Goal: Register for event/course

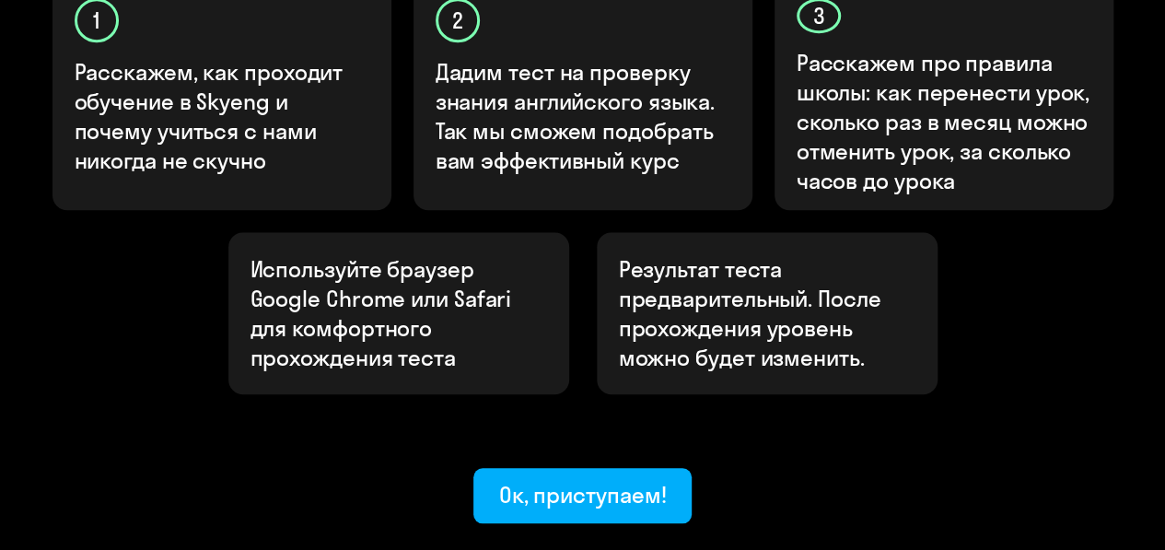
scroll to position [779, 0]
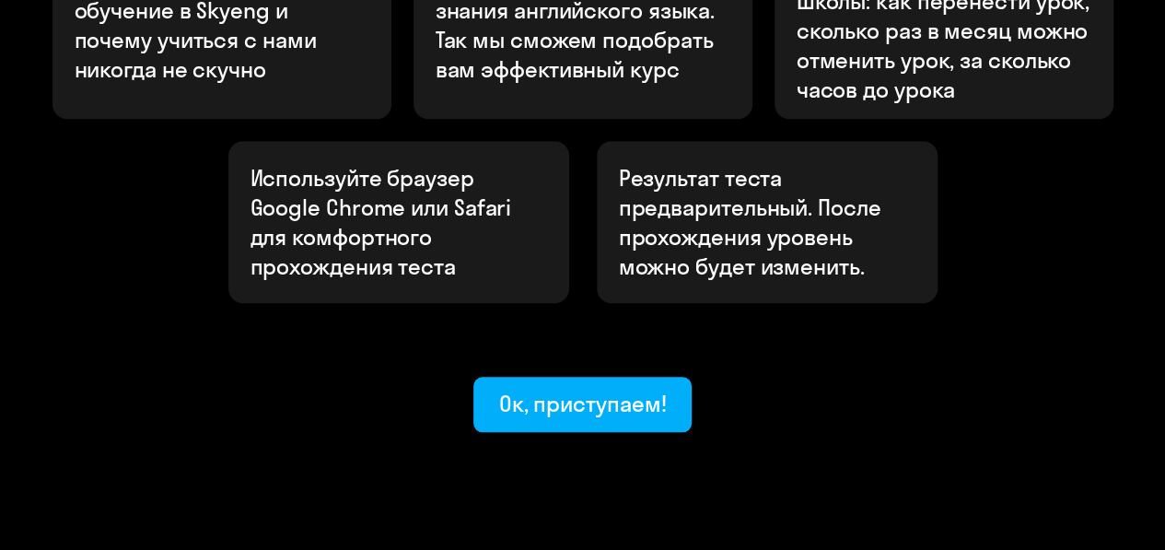
click at [538, 377] on button "Ок, приступаем!" at bounding box center [582, 404] width 219 height 55
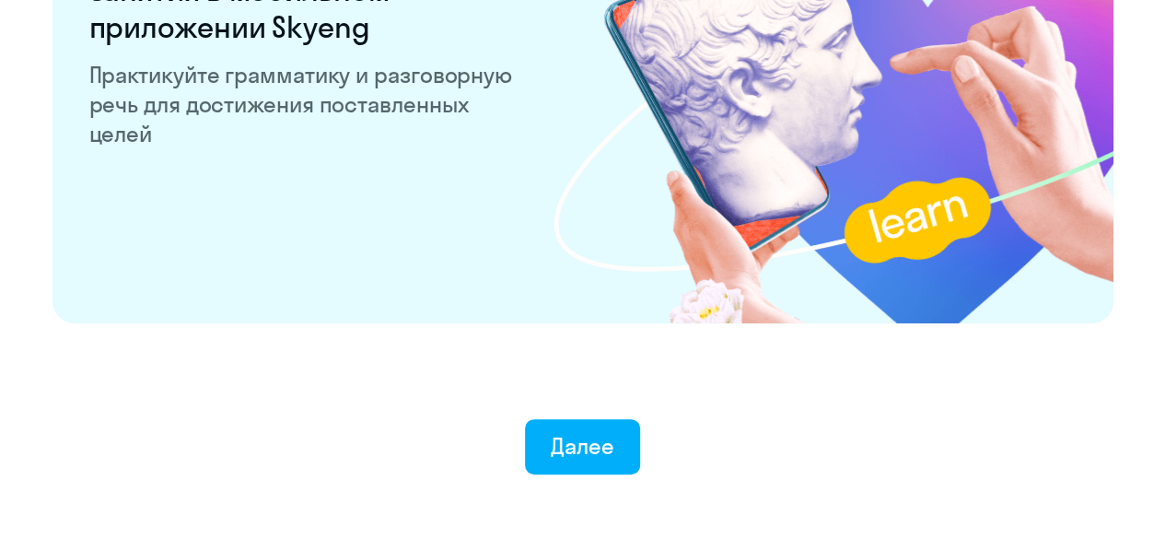
scroll to position [3719, 0]
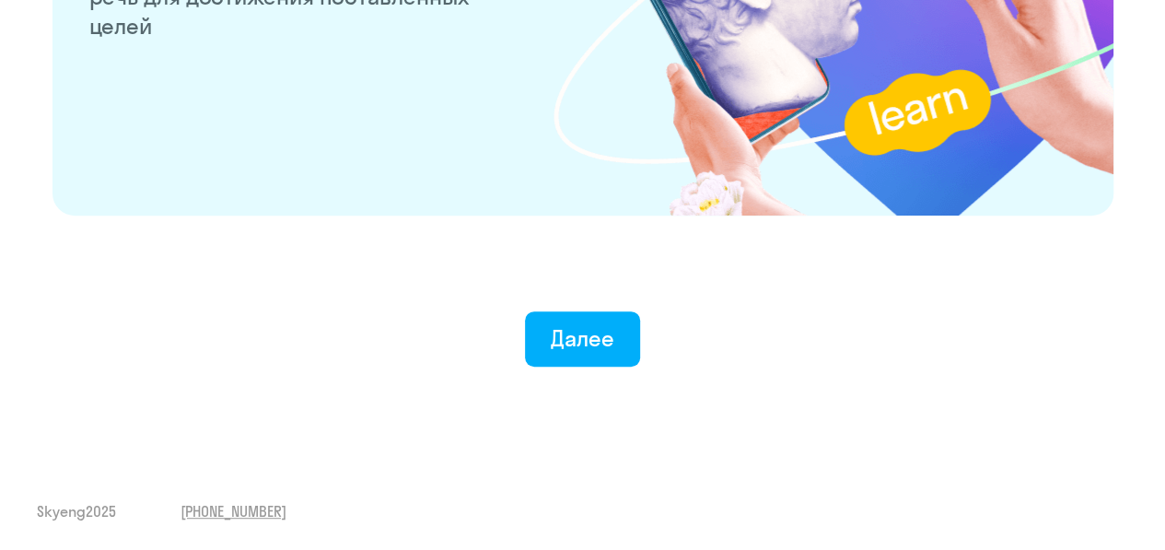
click at [561, 342] on div "Далее" at bounding box center [583, 337] width 64 height 29
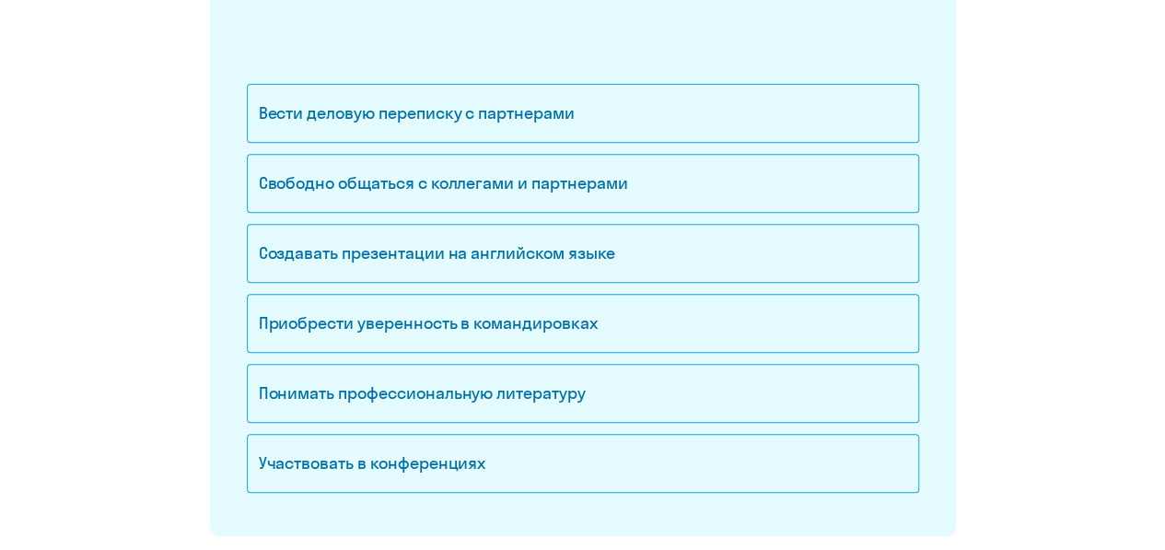
scroll to position [317, 0]
click at [560, 113] on div "Вести деловую переписку с партнерами" at bounding box center [583, 114] width 672 height 59
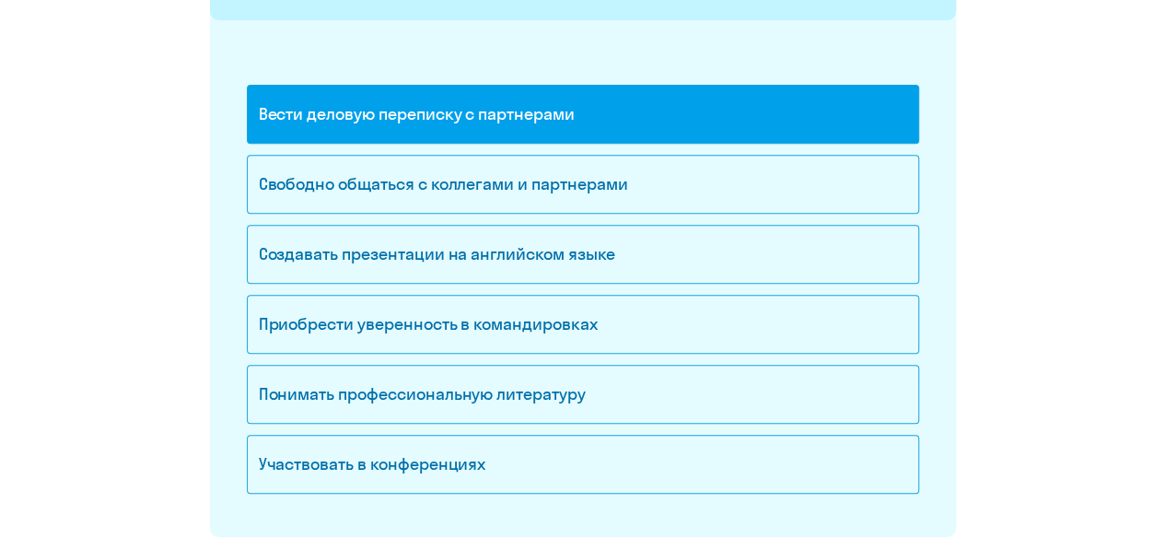
click at [577, 179] on div "Свободно общаться с коллегами и партнерами" at bounding box center [583, 184] width 672 height 59
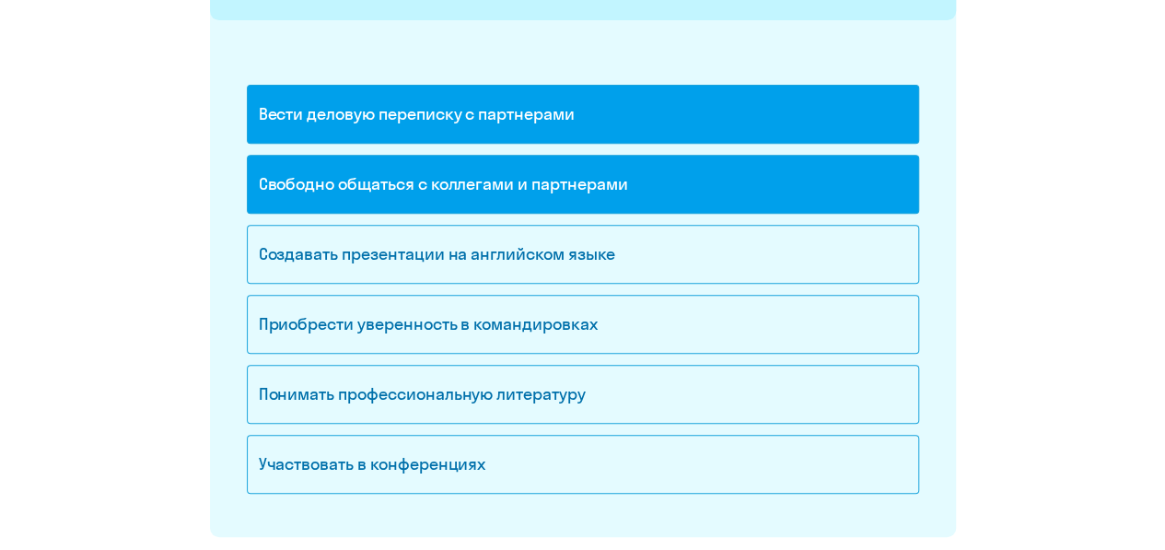
click at [589, 240] on div "Создавать презентации на английском языке" at bounding box center [583, 254] width 672 height 59
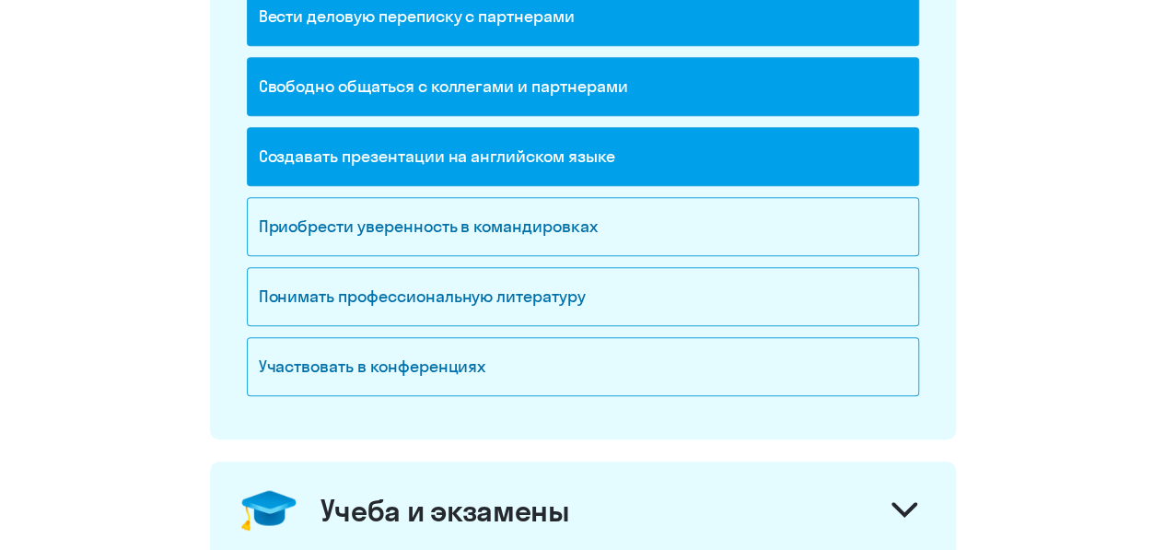
scroll to position [415, 0]
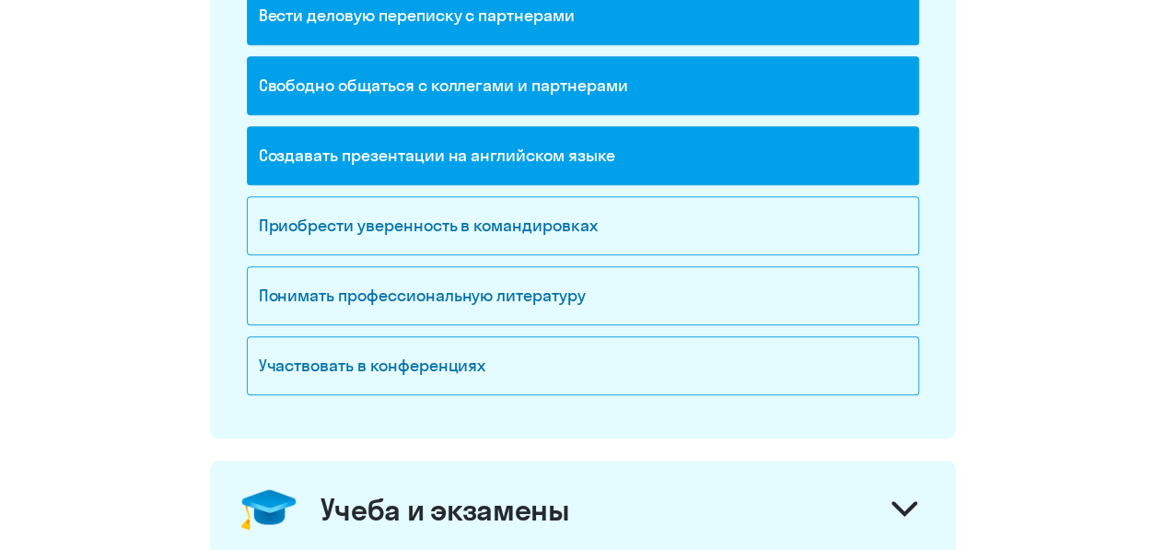
click at [577, 295] on div "Понимать профессиональную литературу" at bounding box center [583, 295] width 672 height 59
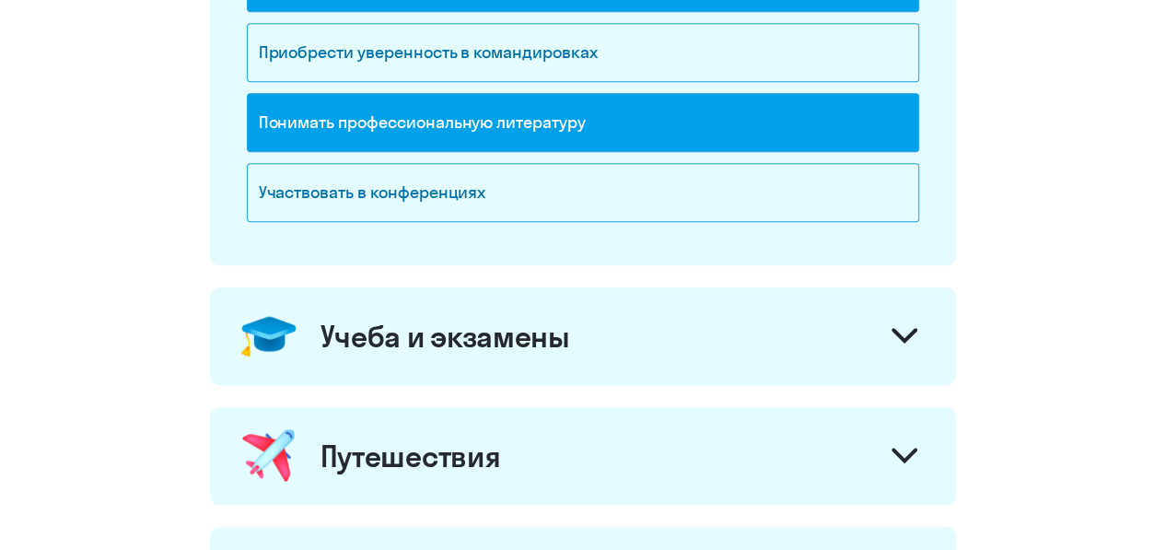
scroll to position [594, 0]
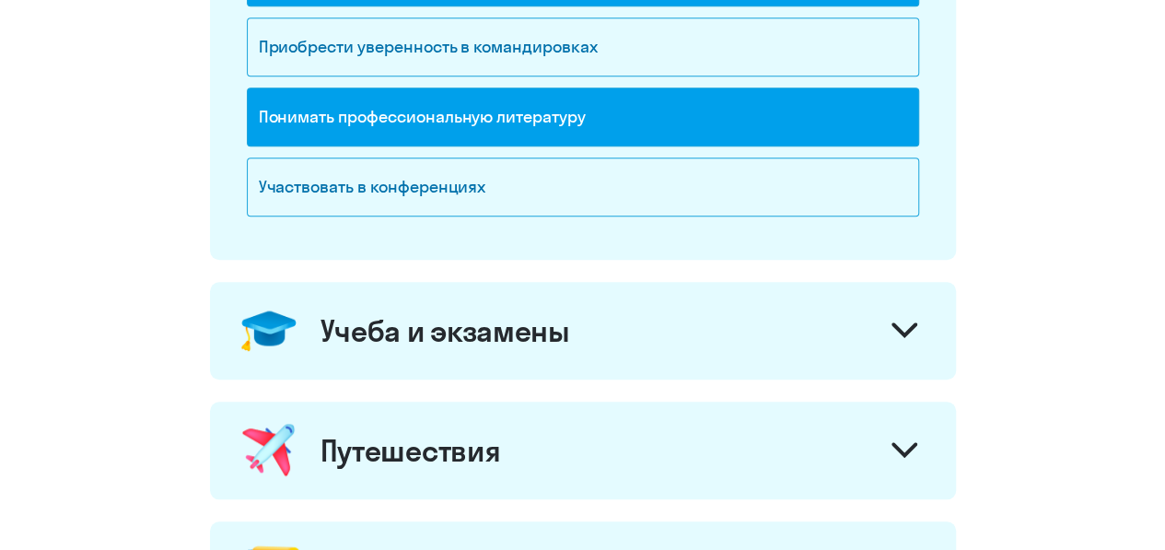
click at [894, 324] on icon at bounding box center [904, 329] width 22 height 11
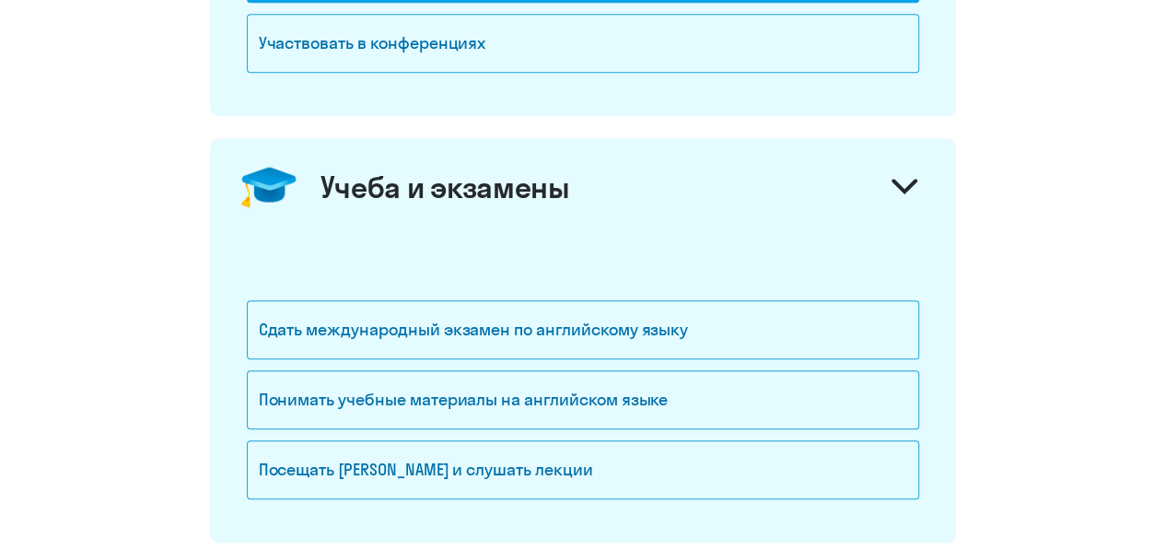
scroll to position [751, 0]
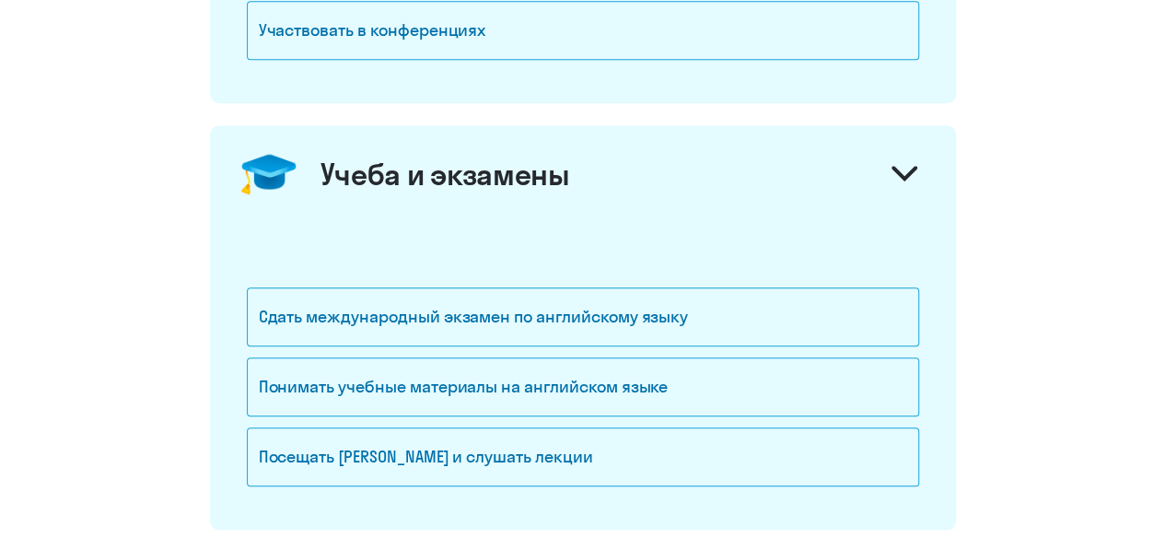
click at [728, 287] on div "Сдать международный экзамен по английскому языку" at bounding box center [583, 316] width 672 height 59
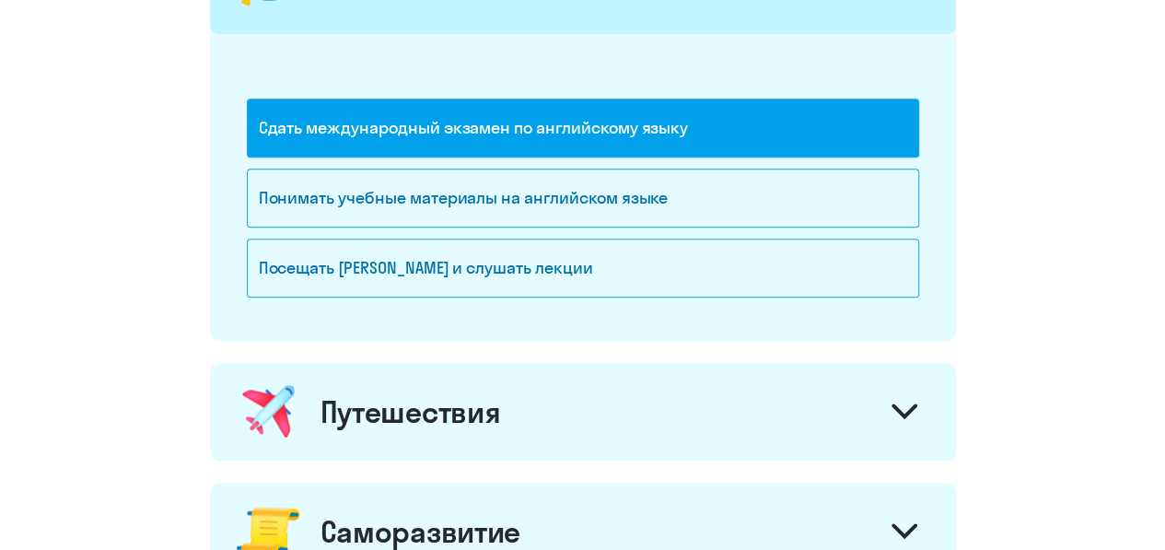
scroll to position [940, 0]
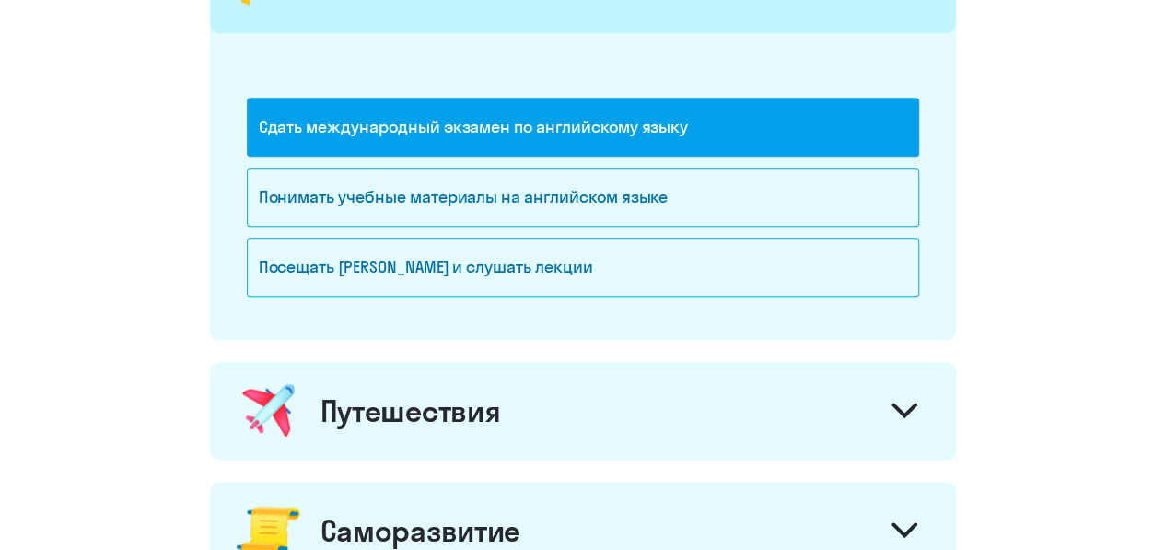
click at [669, 177] on div "Понимать учебные материалы на английском языке" at bounding box center [583, 197] width 672 height 59
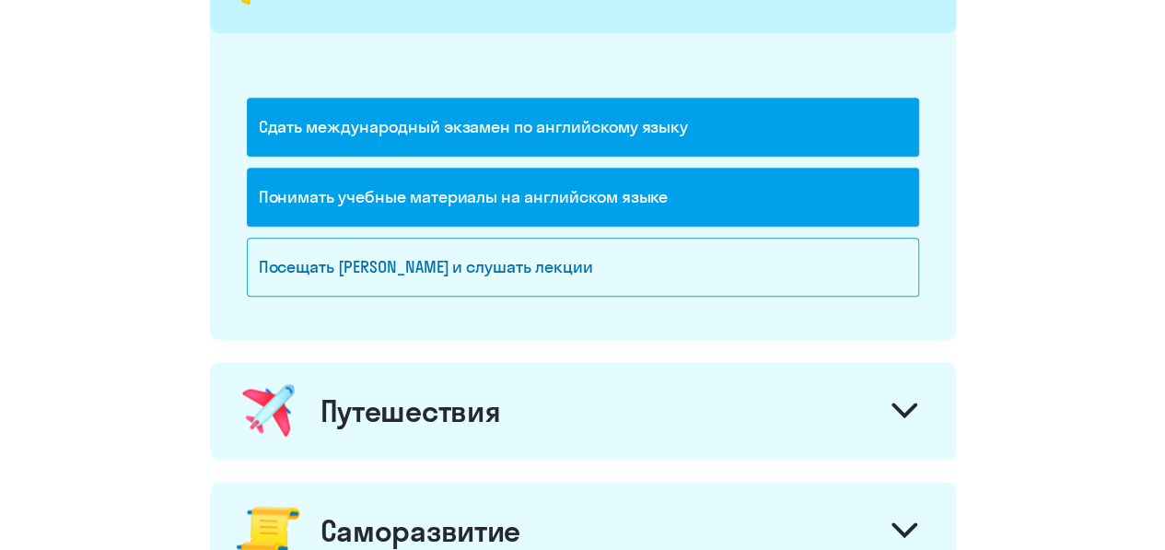
click at [669, 264] on div "Посещать [PERSON_NAME] и слушать лекции" at bounding box center [583, 267] width 672 height 59
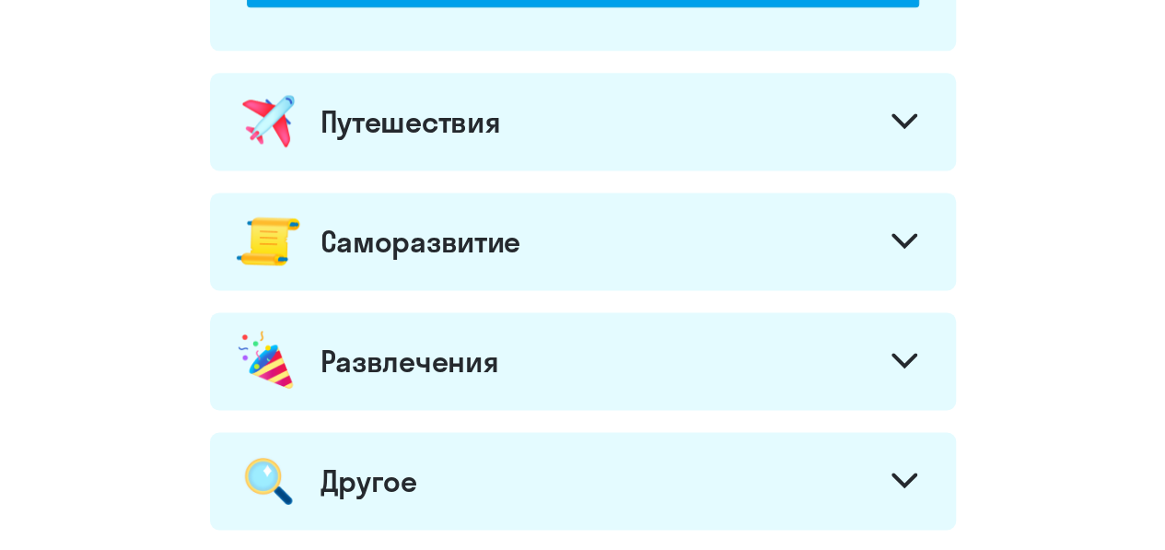
scroll to position [1233, 0]
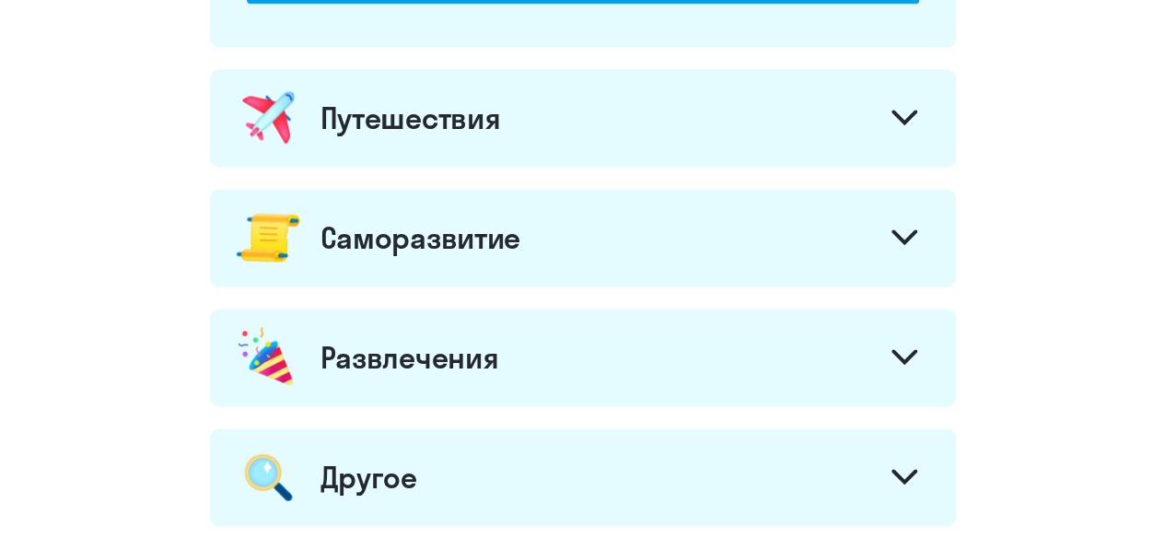
click at [890, 224] on div at bounding box center [904, 239] width 44 height 44
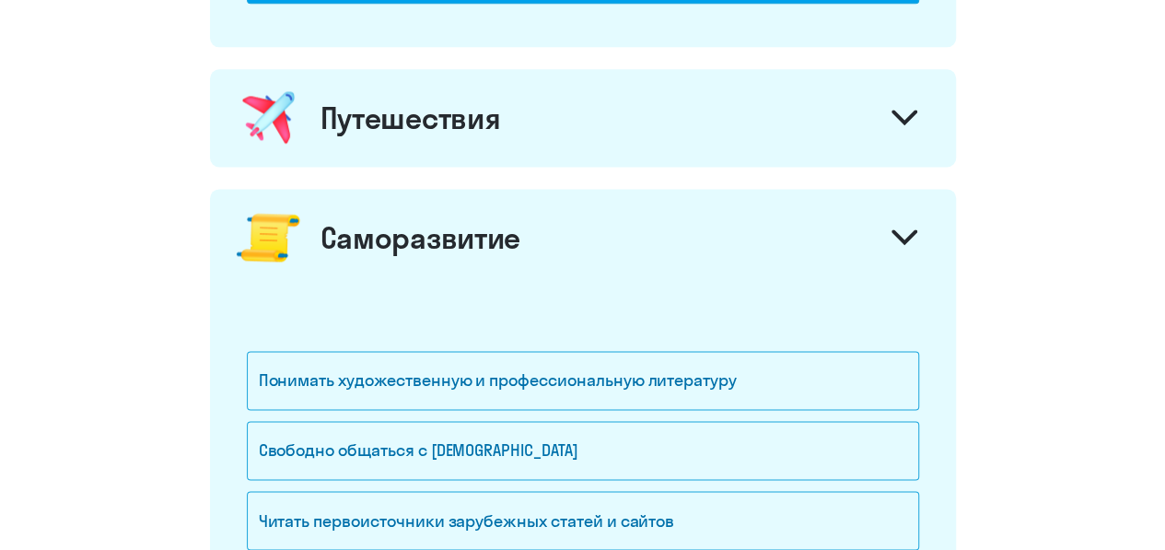
scroll to position [1382, 0]
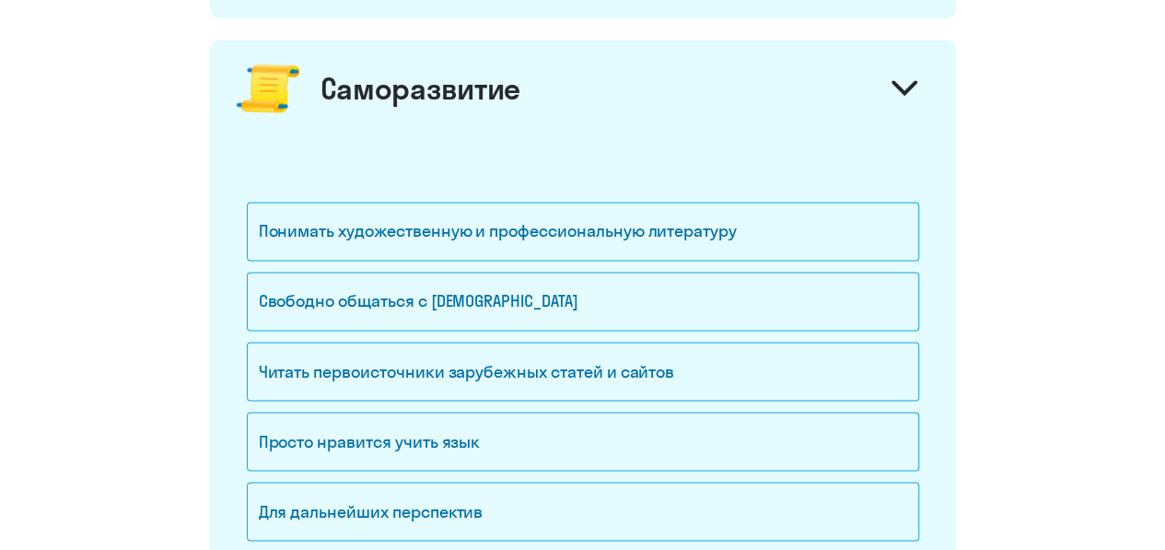
click at [708, 219] on div "Понимать художественную и профессиональную литературу" at bounding box center [583, 231] width 672 height 59
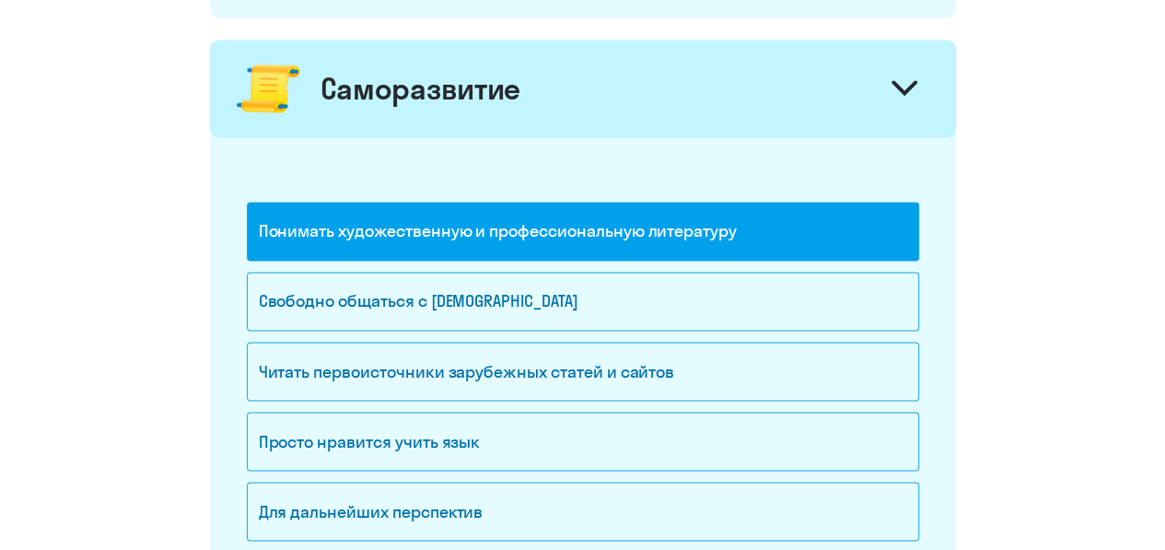
scroll to position [1483, 0]
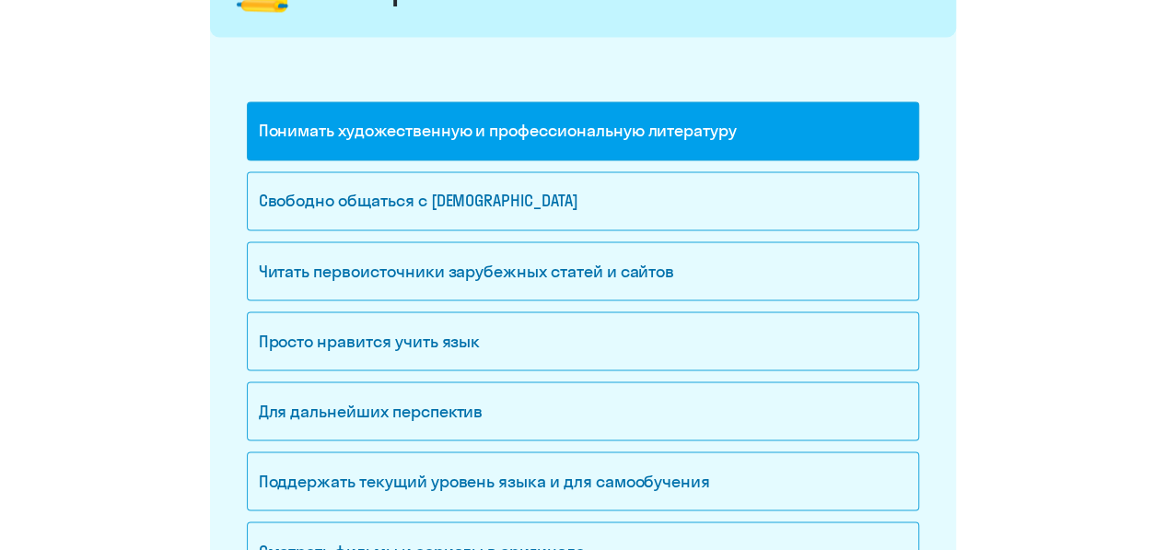
click at [702, 198] on div "Свободно общаться с [DEMOGRAPHIC_DATA]" at bounding box center [583, 200] width 672 height 59
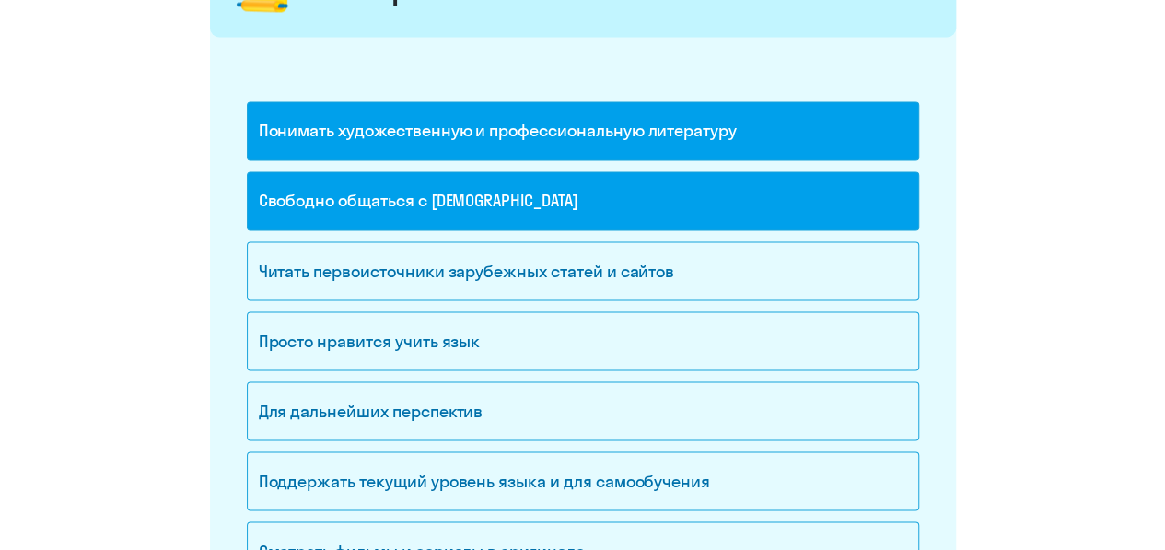
scroll to position [1550, 0]
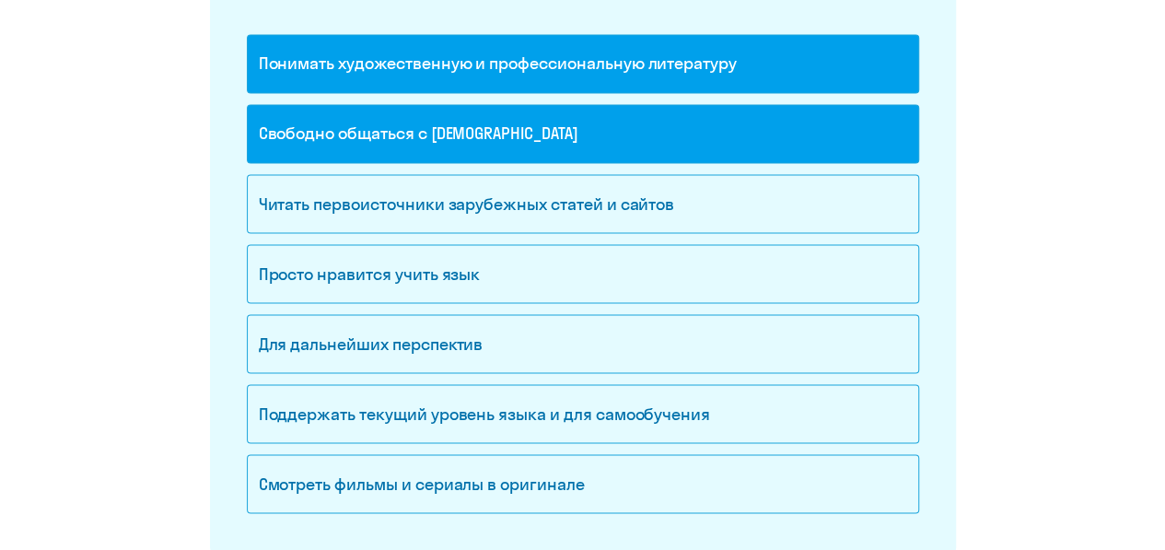
click at [698, 192] on div "Читать первоисточники зарубежных статей и сайтов" at bounding box center [583, 203] width 672 height 59
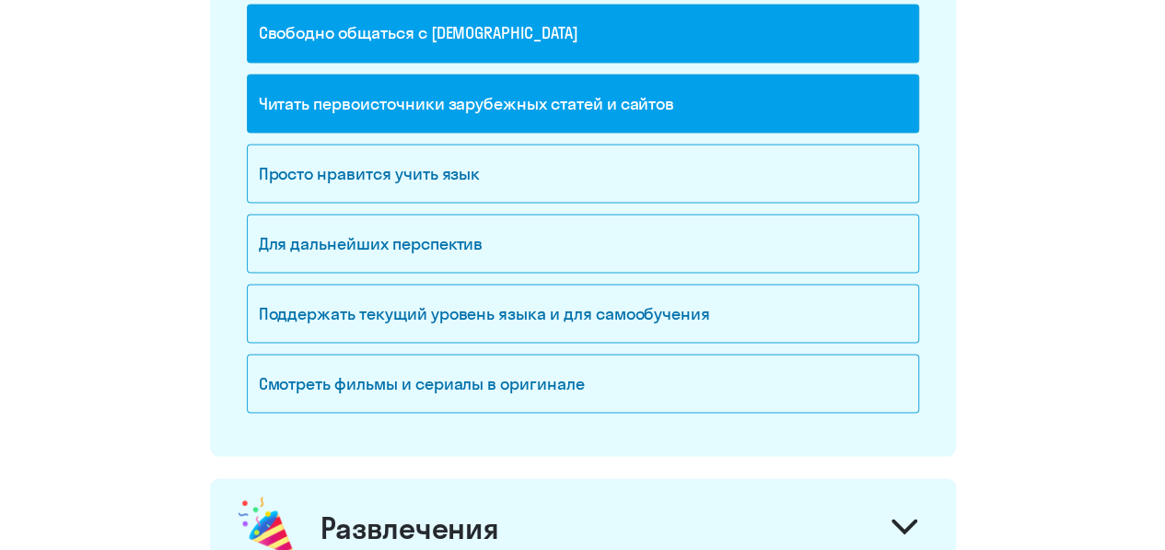
scroll to position [1651, 0]
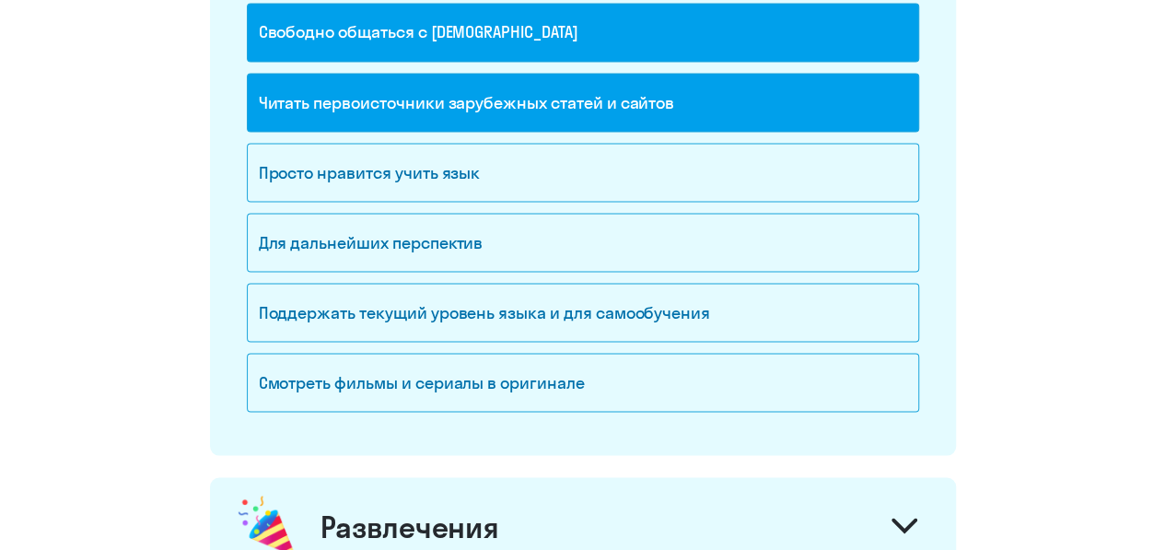
click at [682, 176] on div "Просто нравится учить язык" at bounding box center [583, 172] width 672 height 59
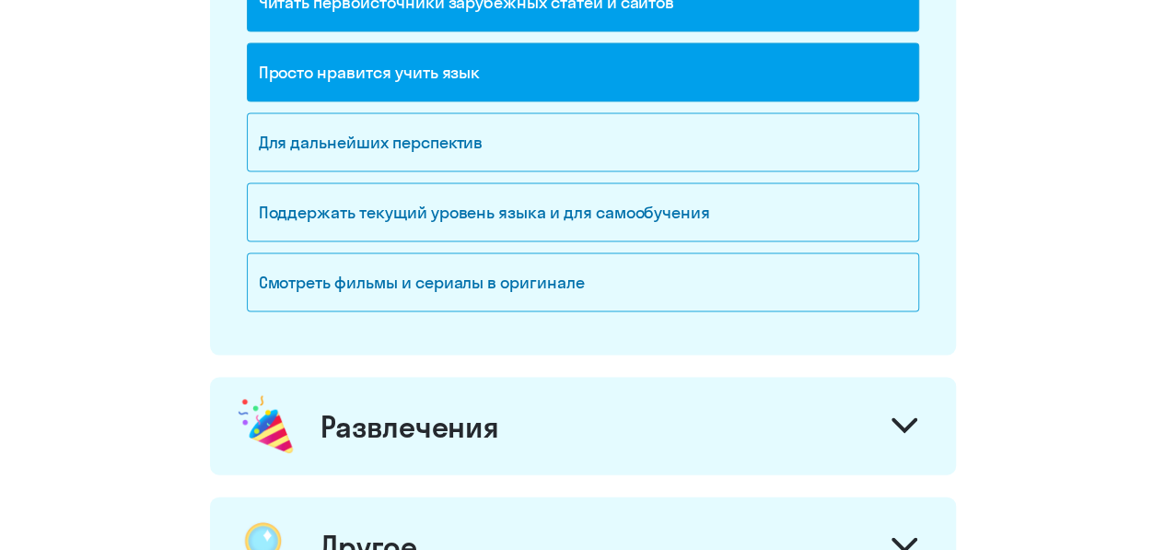
scroll to position [1775, 0]
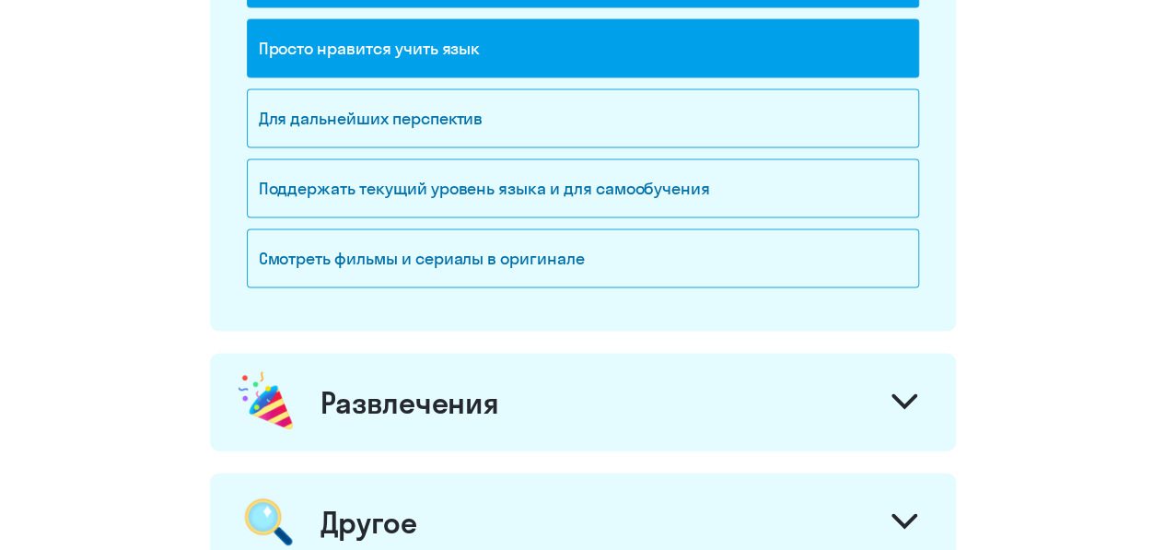
click at [644, 255] on div "Смотреть фильмы и сериалы в оригинале" at bounding box center [583, 258] width 672 height 59
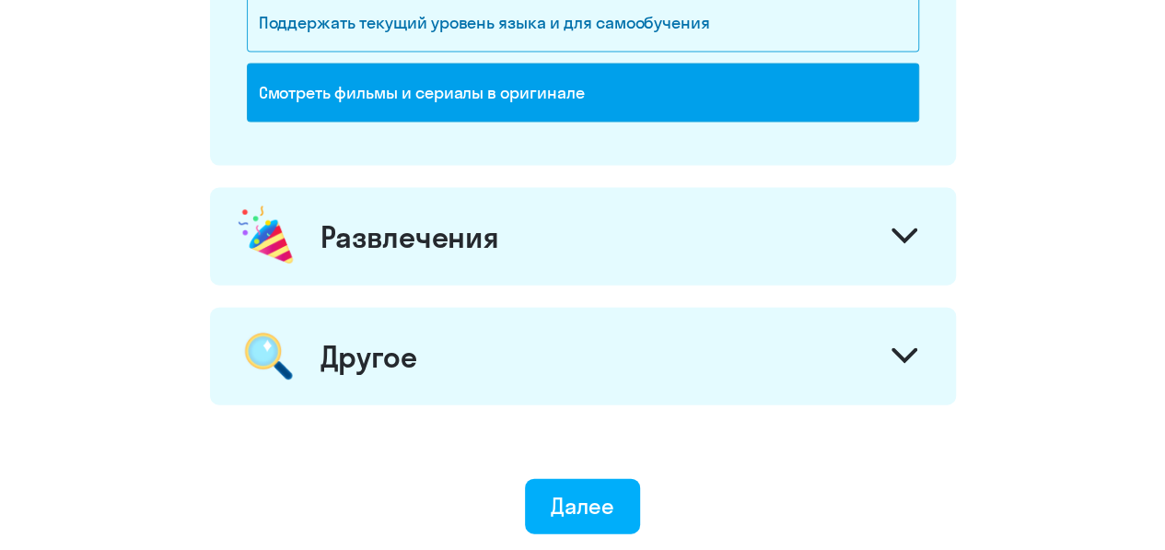
scroll to position [1943, 0]
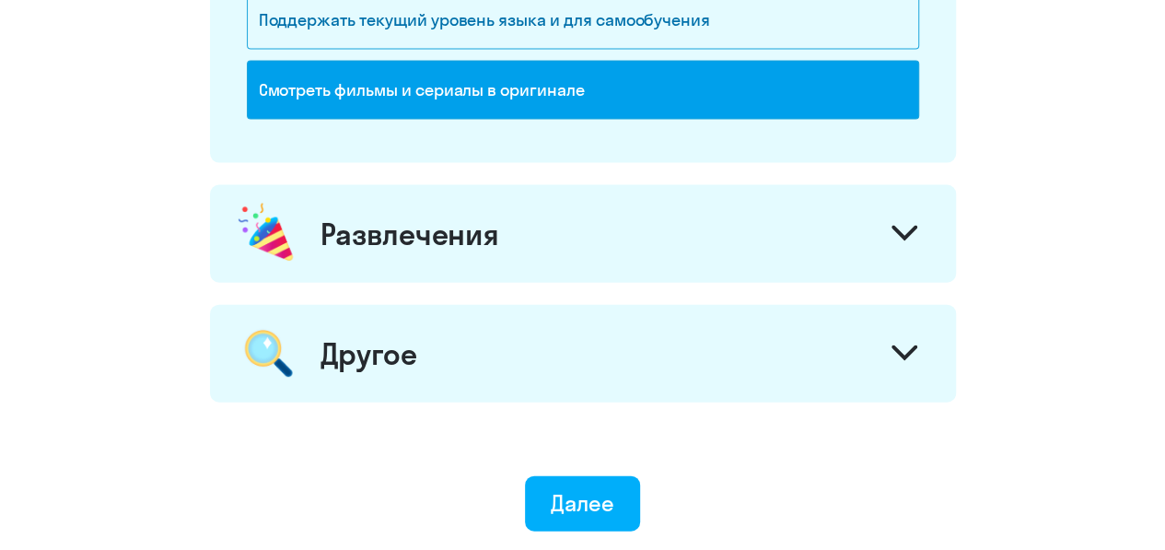
click at [715, 257] on div "Развлечения" at bounding box center [583, 234] width 746 height 98
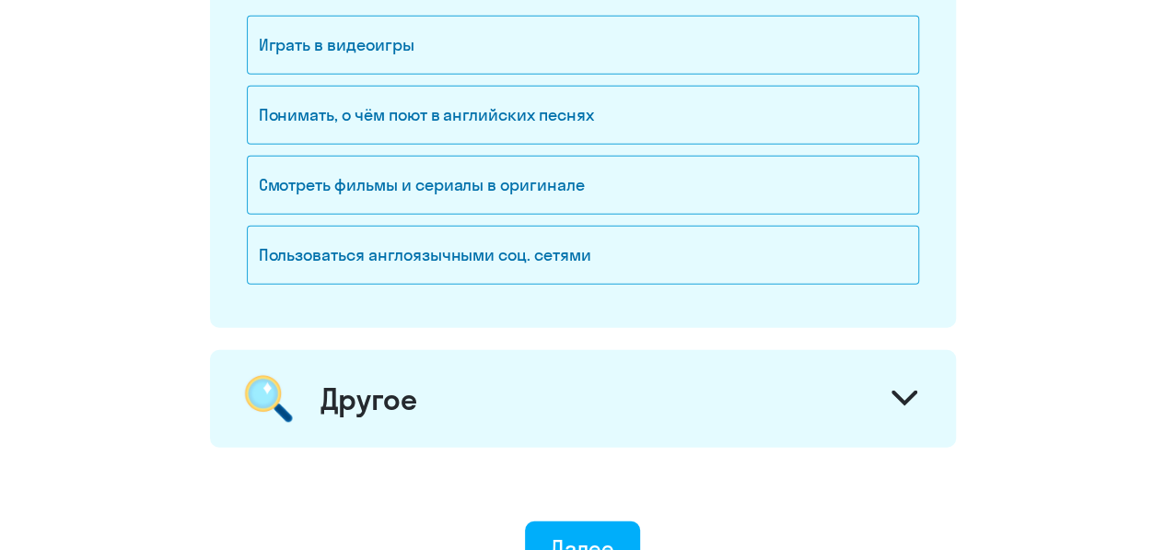
scroll to position [2286, 0]
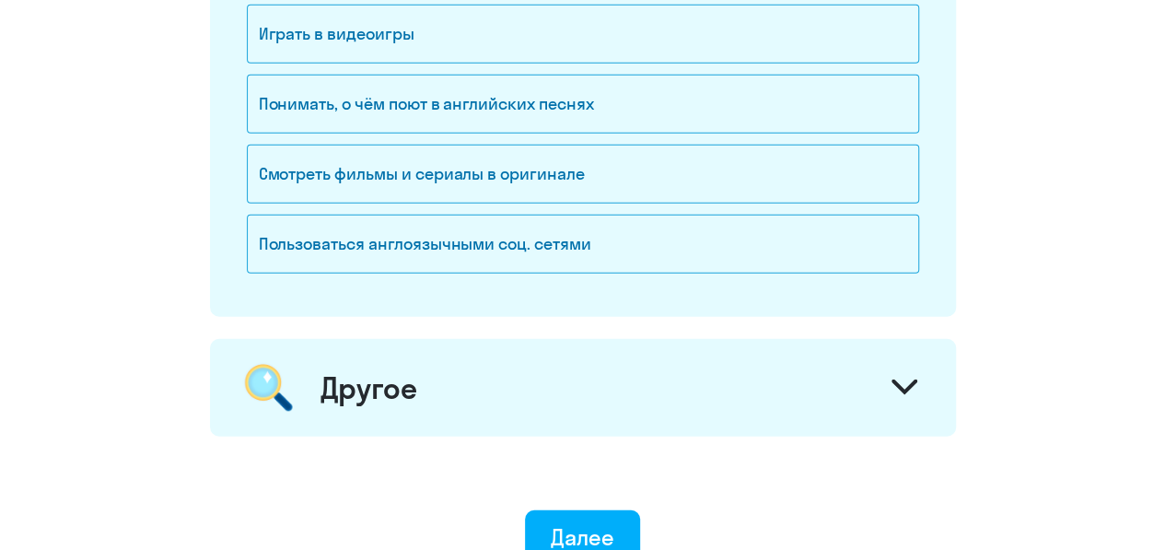
click at [725, 98] on div "Понимать, о чём поют в английских песнях" at bounding box center [583, 104] width 672 height 59
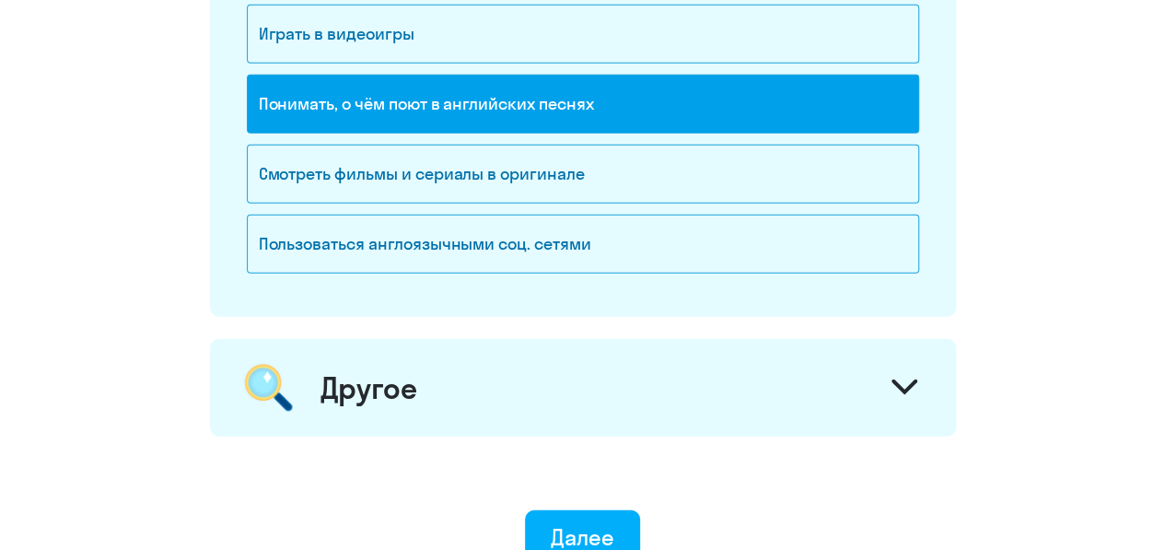
click at [725, 145] on div "Смотреть фильмы и сериалы в оригинале" at bounding box center [583, 174] width 672 height 59
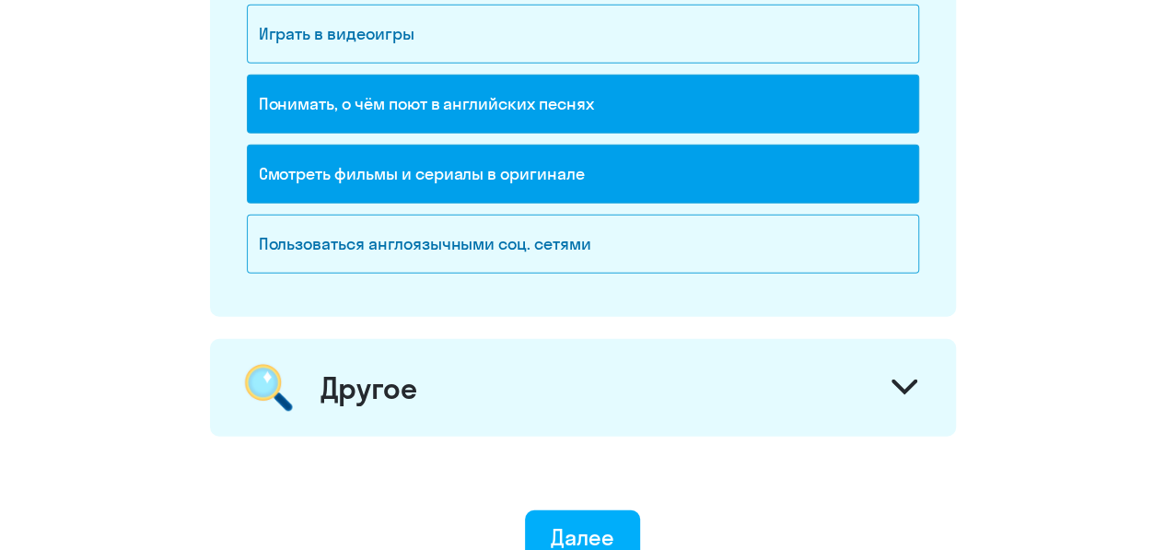
click at [695, 355] on div "Другое" at bounding box center [583, 388] width 746 height 98
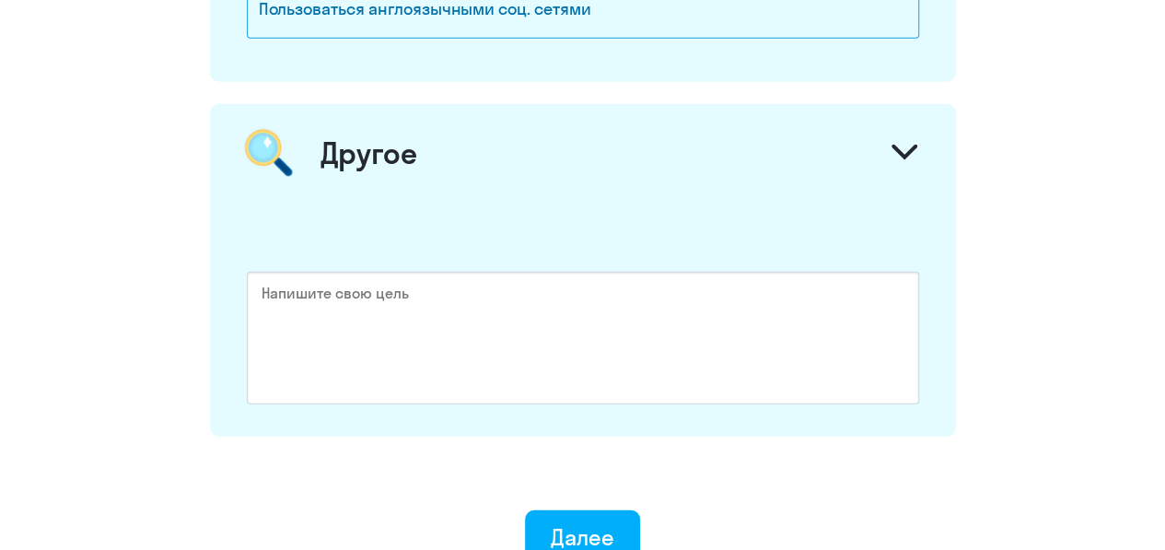
scroll to position [2523, 0]
click at [593, 521] on div "Далее" at bounding box center [583, 534] width 64 height 29
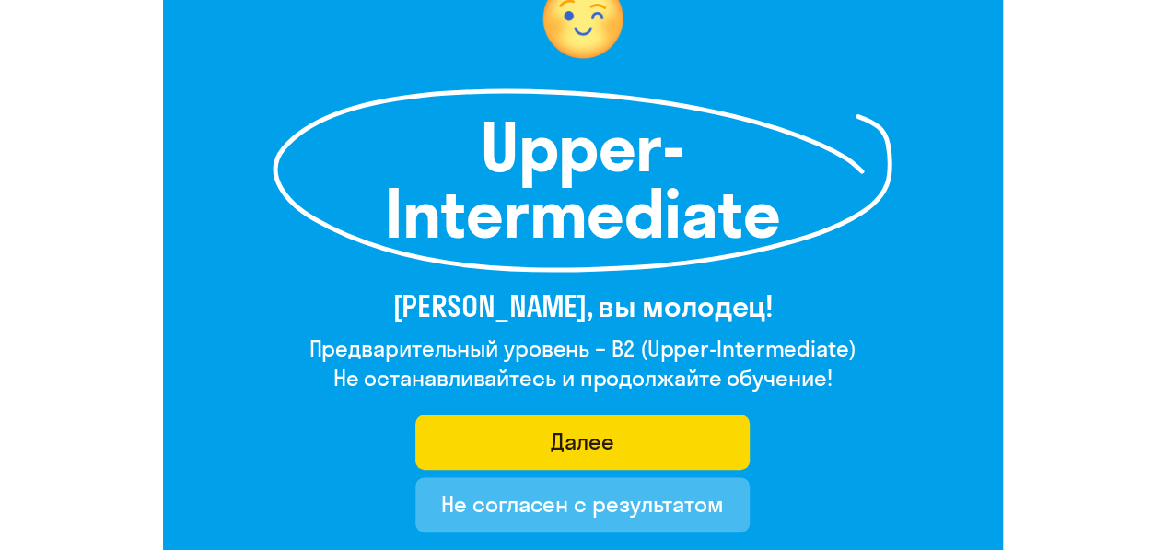
scroll to position [201, 0]
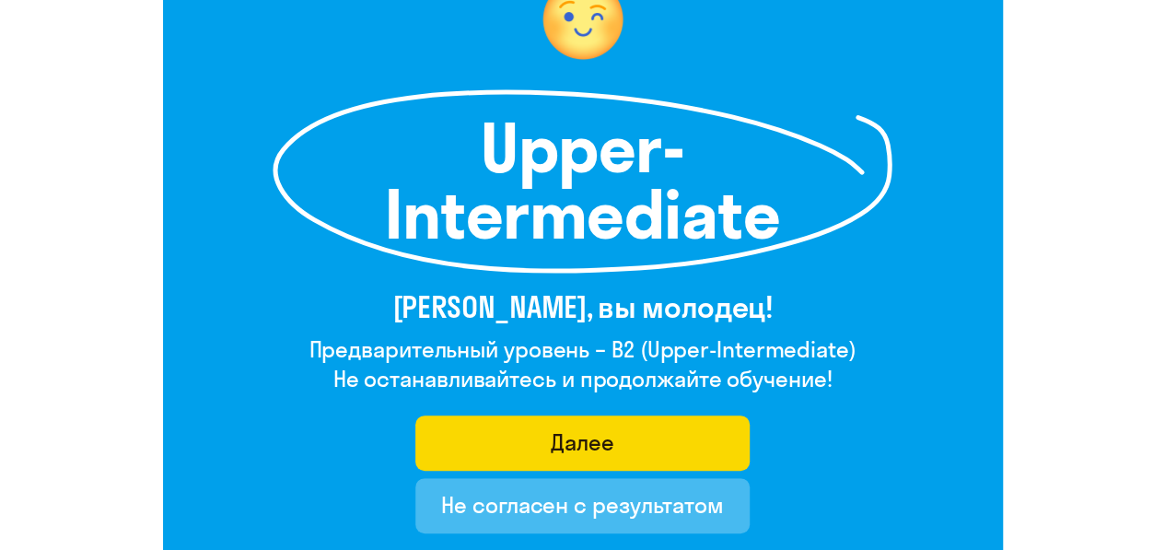
click at [646, 454] on button "Далее" at bounding box center [582, 442] width 334 height 55
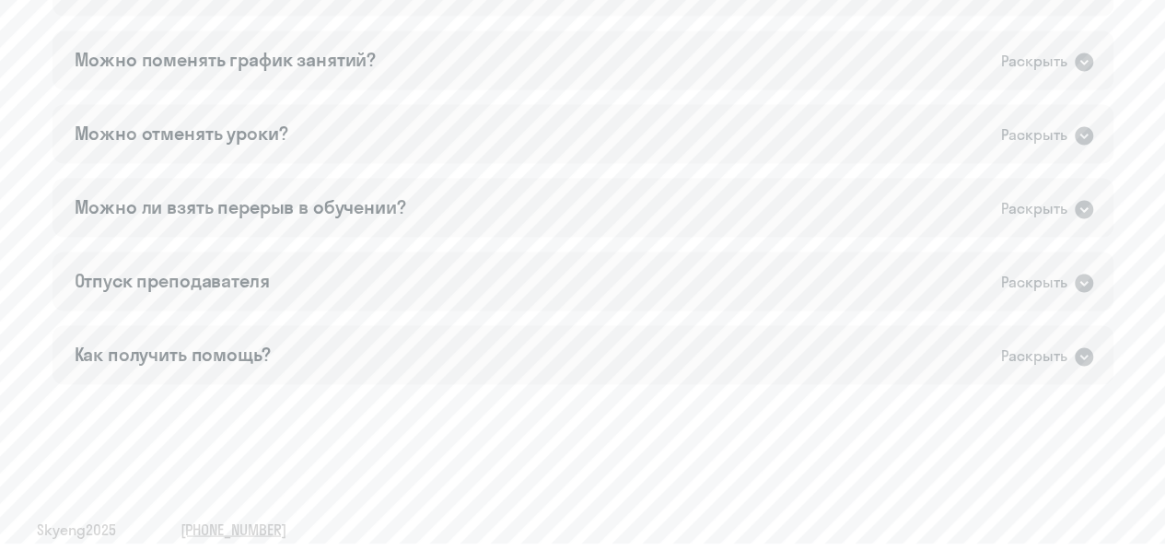
scroll to position [1376, 0]
